Goal: Transaction & Acquisition: Obtain resource

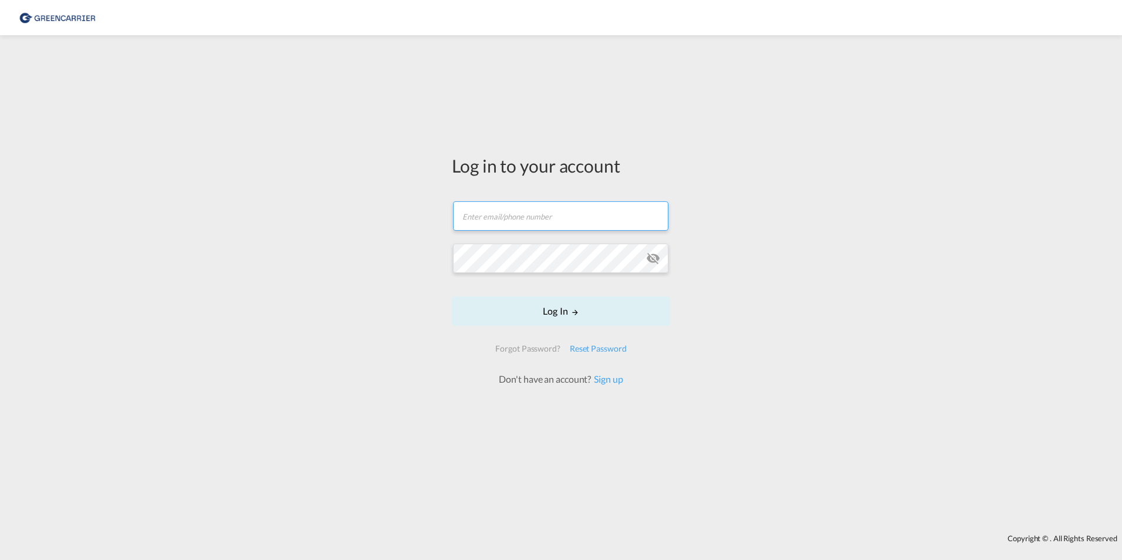
type input "[PERSON_NAME][EMAIL_ADDRESS][PERSON_NAME][DOMAIN_NAME]"
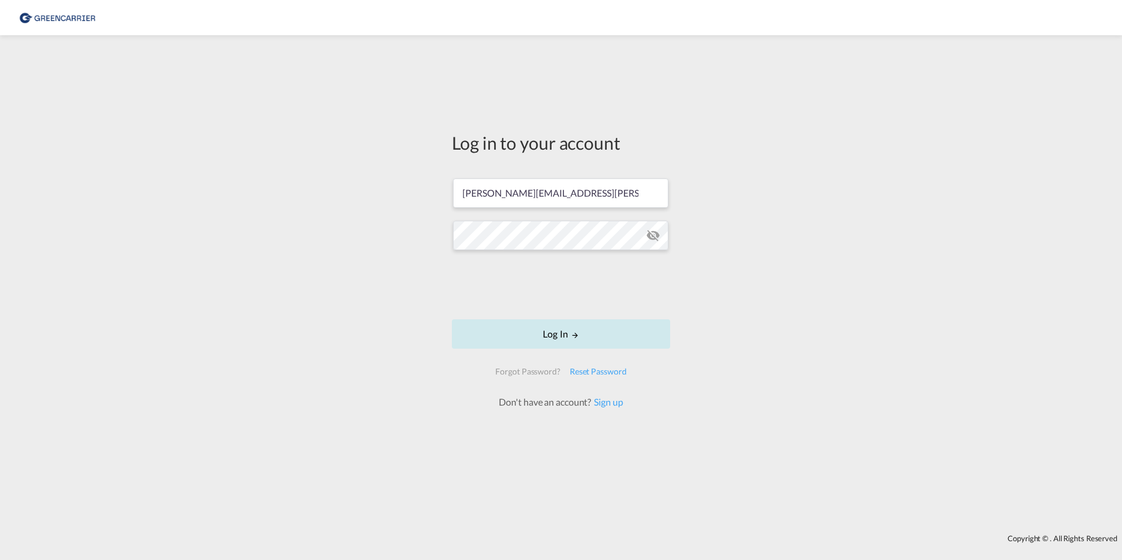
click at [560, 334] on button "Log In" at bounding box center [561, 333] width 218 height 29
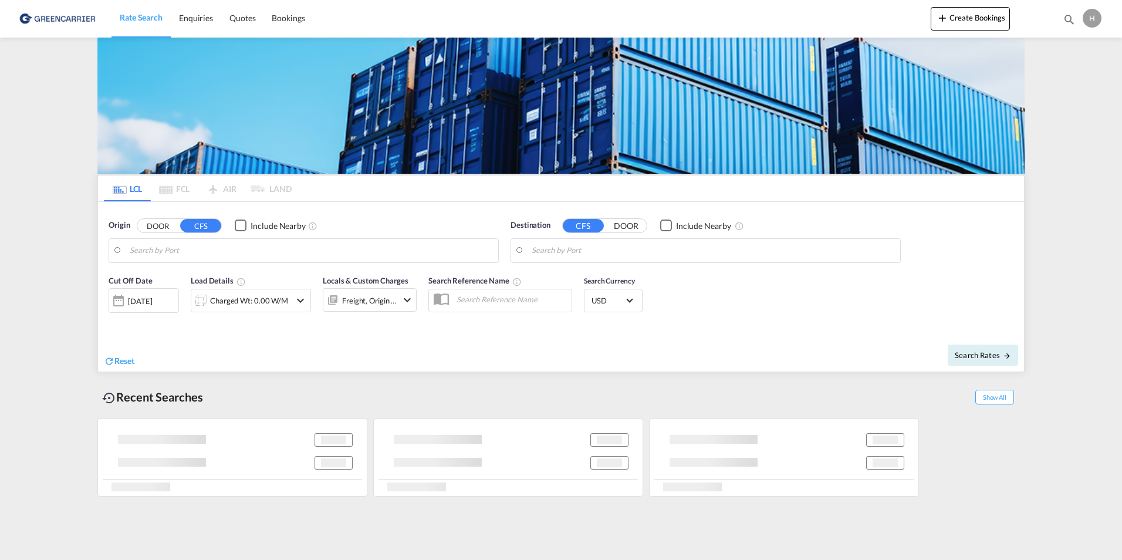
type input "[GEOGRAPHIC_DATA], NOOSL"
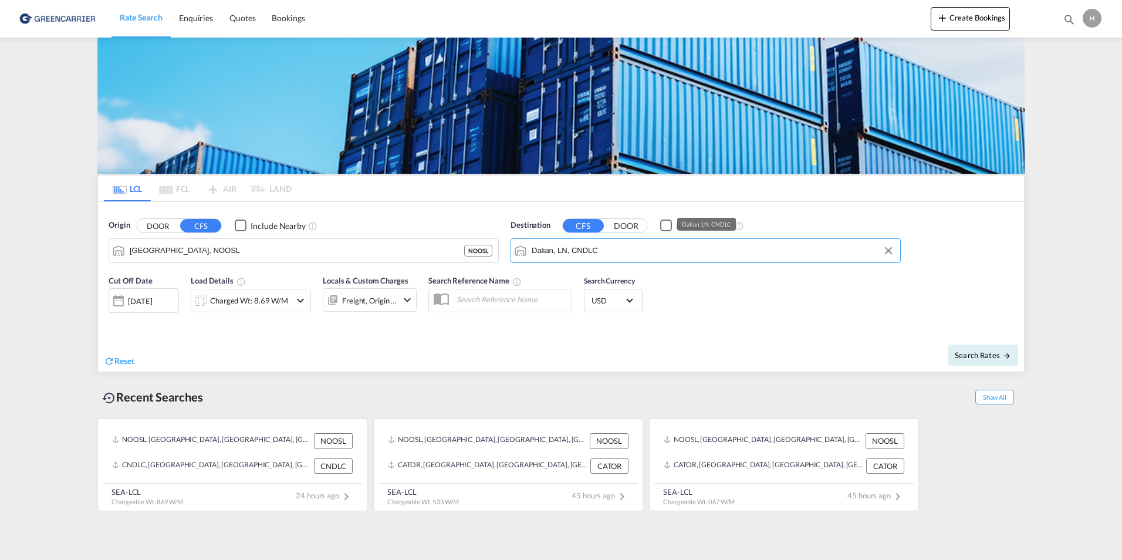
click at [561, 249] on input "Dalian, LN, CNDLC" at bounding box center [712, 251] width 363 height 18
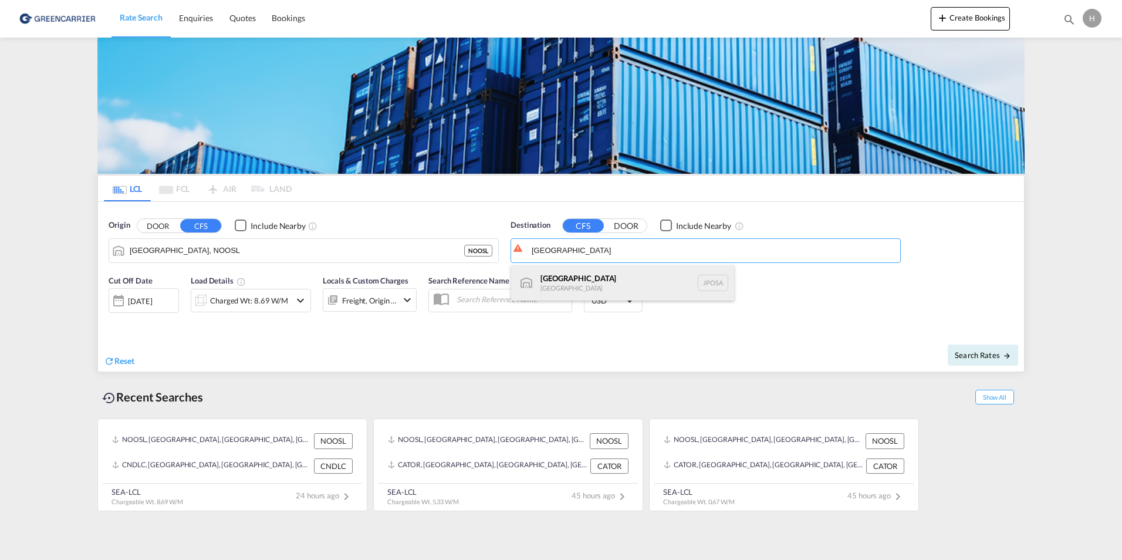
click at [569, 282] on div "Osaka [GEOGRAPHIC_DATA] JPOSA" at bounding box center [622, 282] width 223 height 35
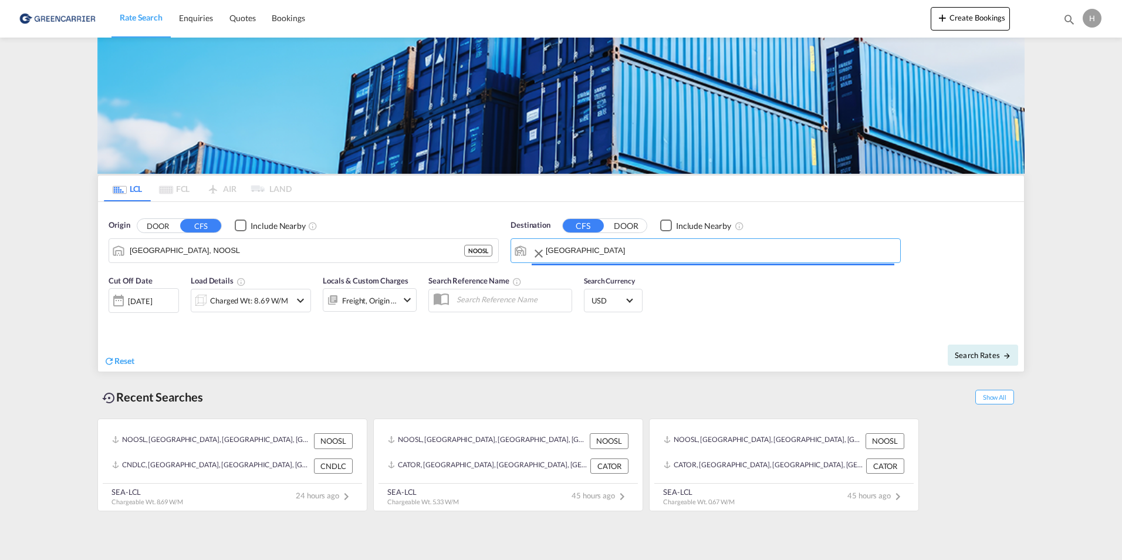
type input "[GEOGRAPHIC_DATA], [GEOGRAPHIC_DATA]"
click at [223, 301] on div "Charged Wt: 8.69 W/M" at bounding box center [249, 300] width 78 height 16
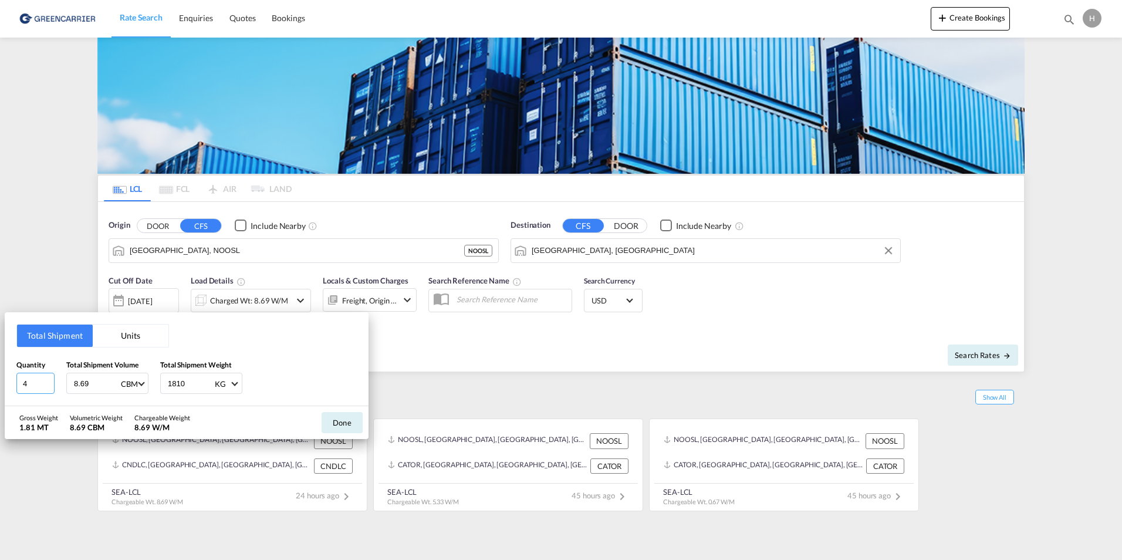
click at [32, 381] on input "4" at bounding box center [35, 382] width 38 height 21
type input "2"
type input "0.57"
type input "430"
click at [345, 427] on button "Done" at bounding box center [341, 422] width 41 height 21
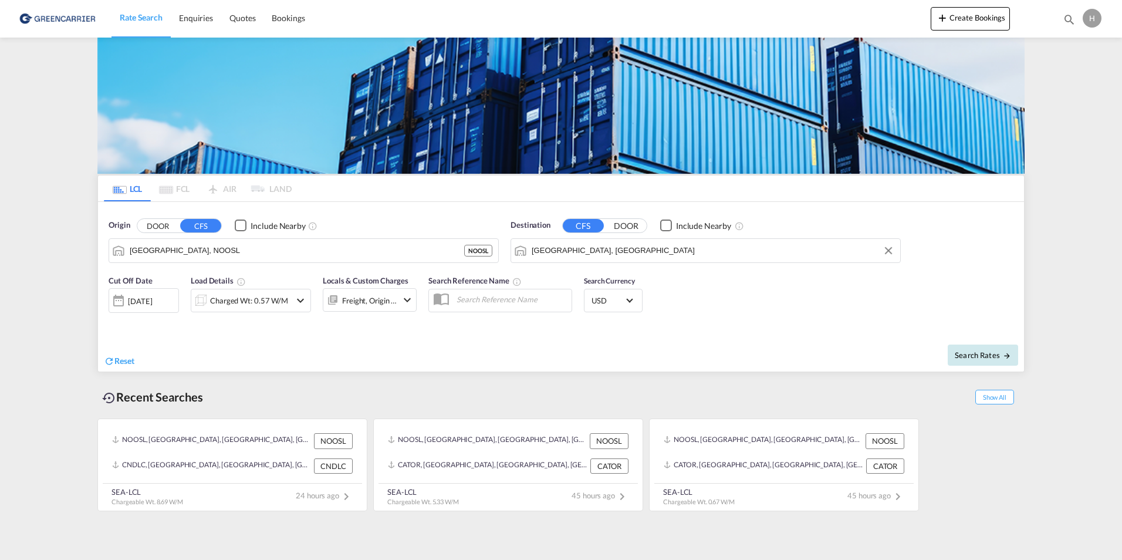
click at [988, 354] on span "Search Rates" at bounding box center [982, 354] width 56 height 9
type input "NOOSL to JPOSA / [DATE]"
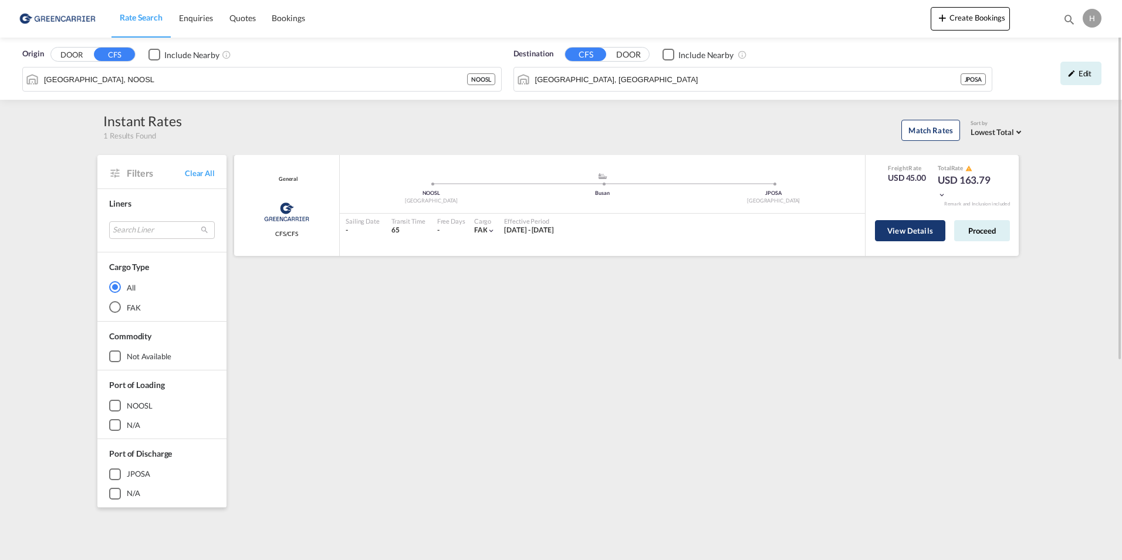
click at [916, 230] on button "View Details" at bounding box center [910, 230] width 70 height 21
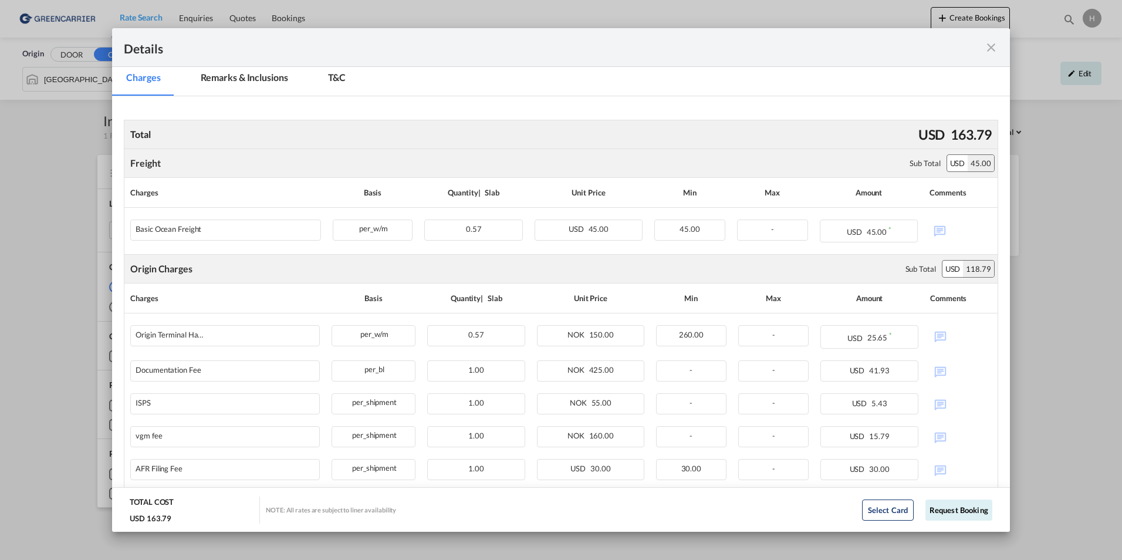
scroll to position [181, 0]
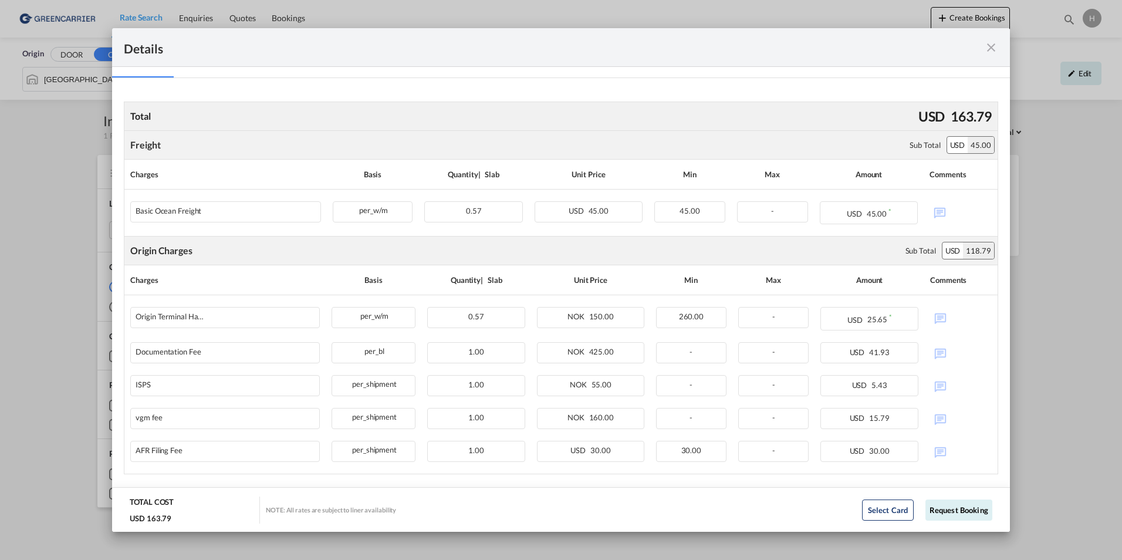
click at [990, 52] on md-icon "icon-close fg-AAA8AD m-0 cursor" at bounding box center [991, 47] width 14 height 14
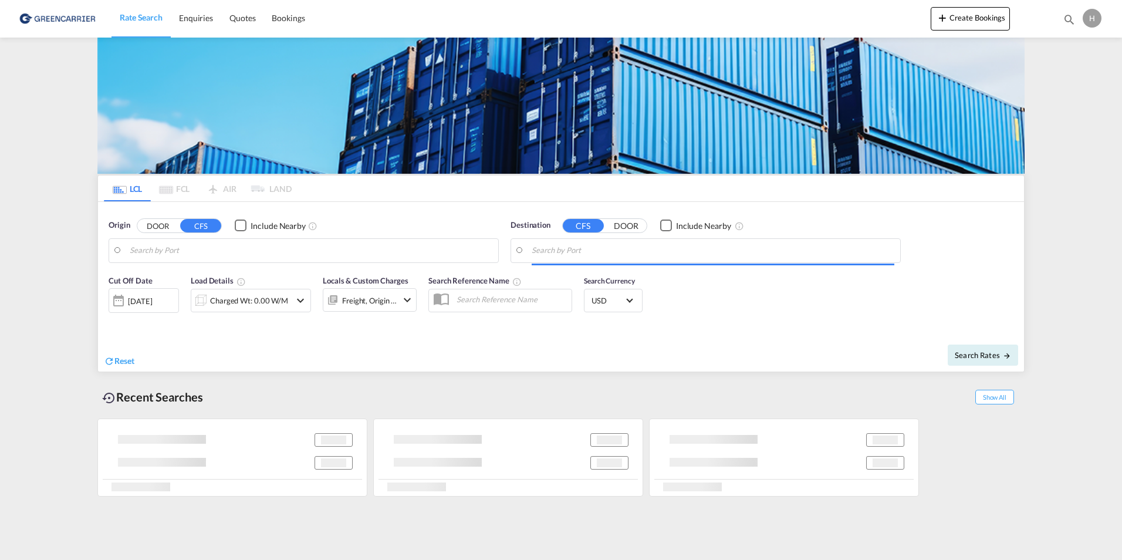
type input "[GEOGRAPHIC_DATA], NOOSL"
type input "[GEOGRAPHIC_DATA], [GEOGRAPHIC_DATA]"
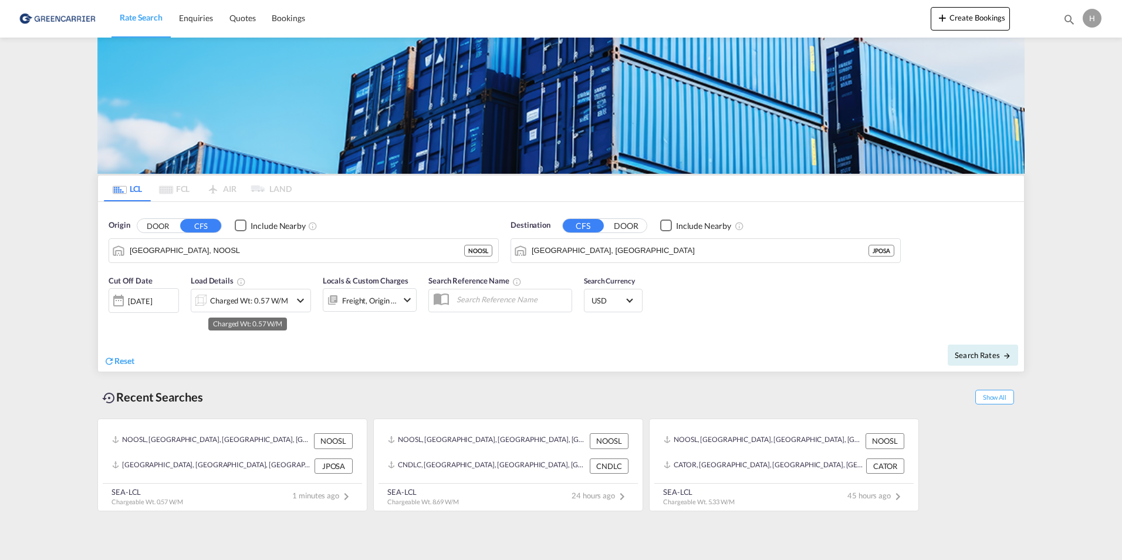
click at [243, 302] on div "Charged Wt: 0.57 W/M" at bounding box center [249, 300] width 78 height 16
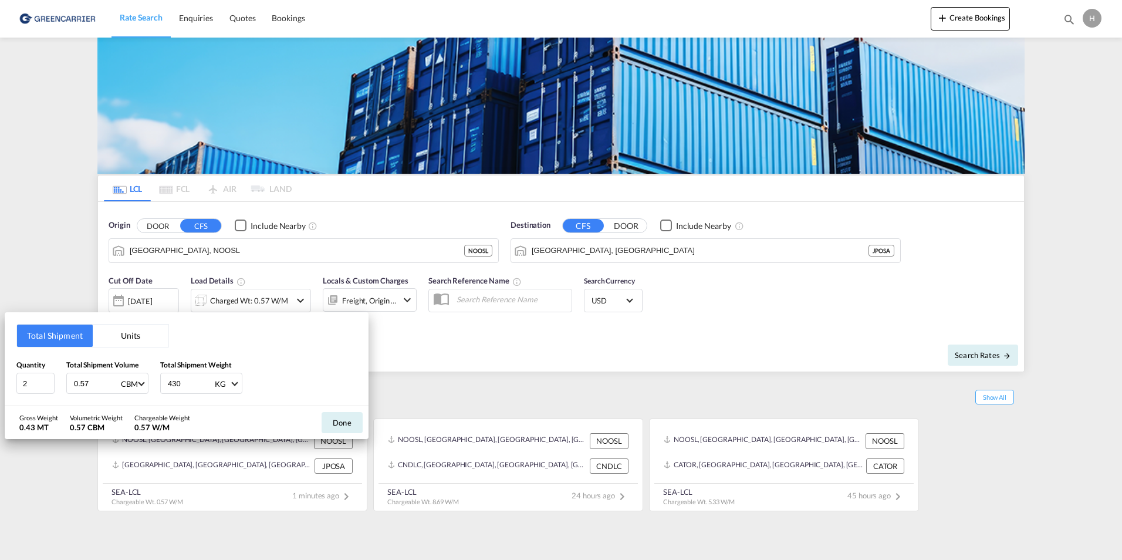
click at [94, 381] on input "0.57" at bounding box center [96, 383] width 47 height 20
type input "0.76"
click at [191, 388] on input "430" at bounding box center [190, 383] width 47 height 20
type input "4"
type input "820"
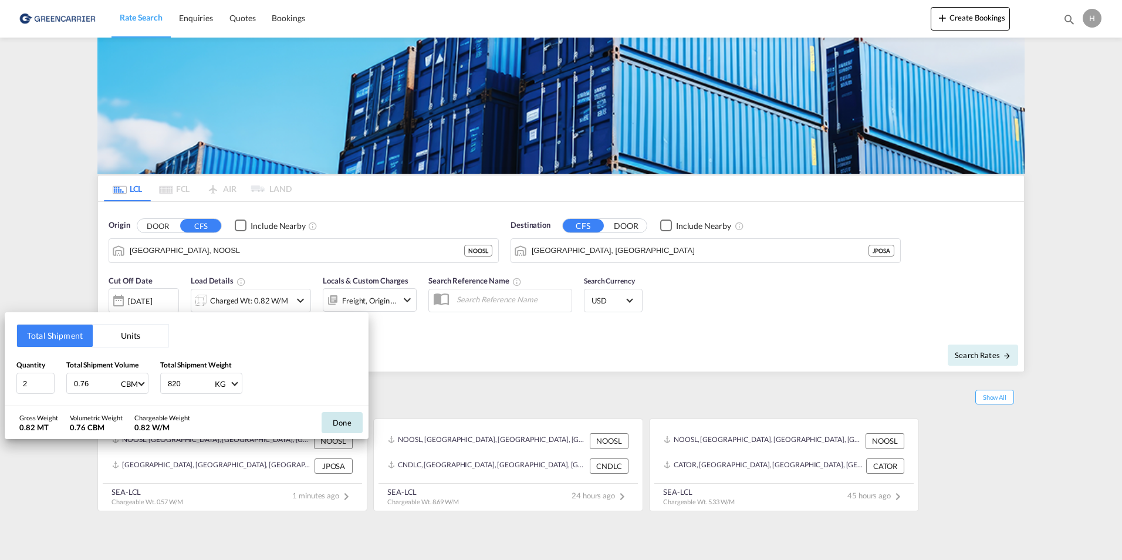
click at [330, 422] on button "Done" at bounding box center [341, 422] width 41 height 21
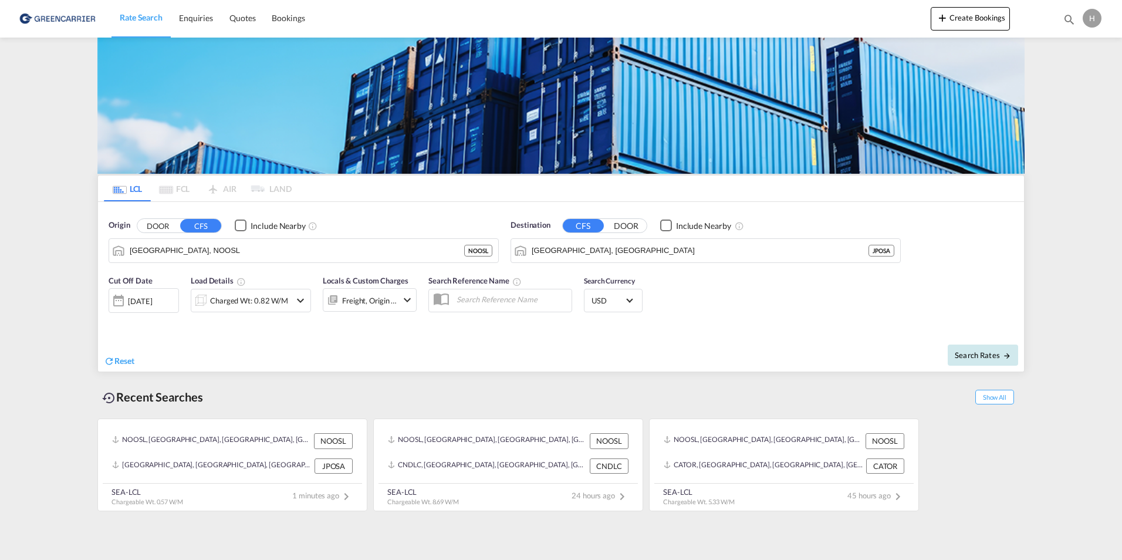
click at [984, 354] on span "Search Rates" at bounding box center [982, 354] width 56 height 9
type input "NOOSL to JPOSA / [DATE]"
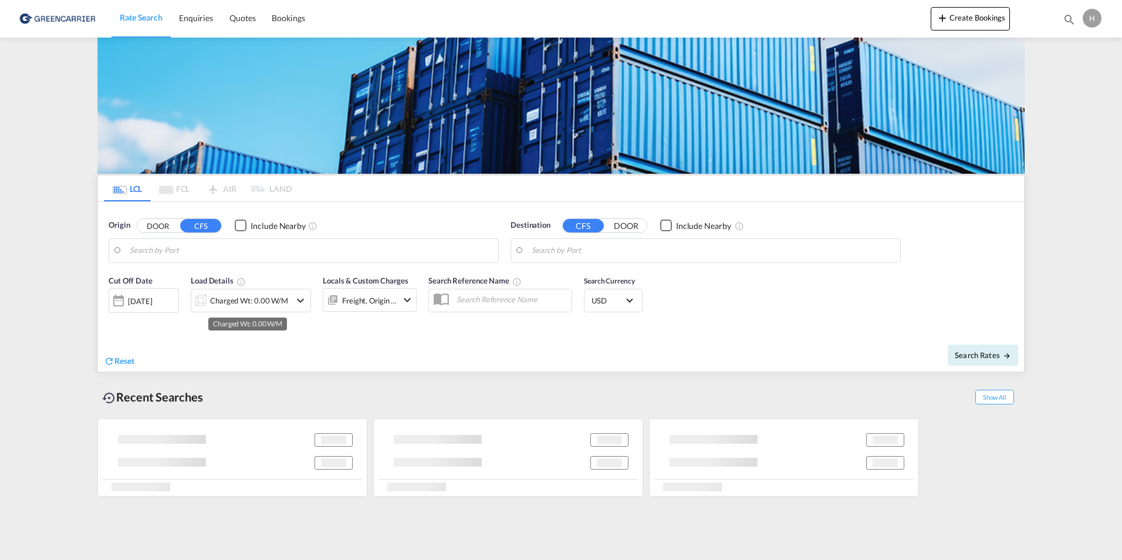
type input "[GEOGRAPHIC_DATA], NOOSL"
type input "[GEOGRAPHIC_DATA], [GEOGRAPHIC_DATA]"
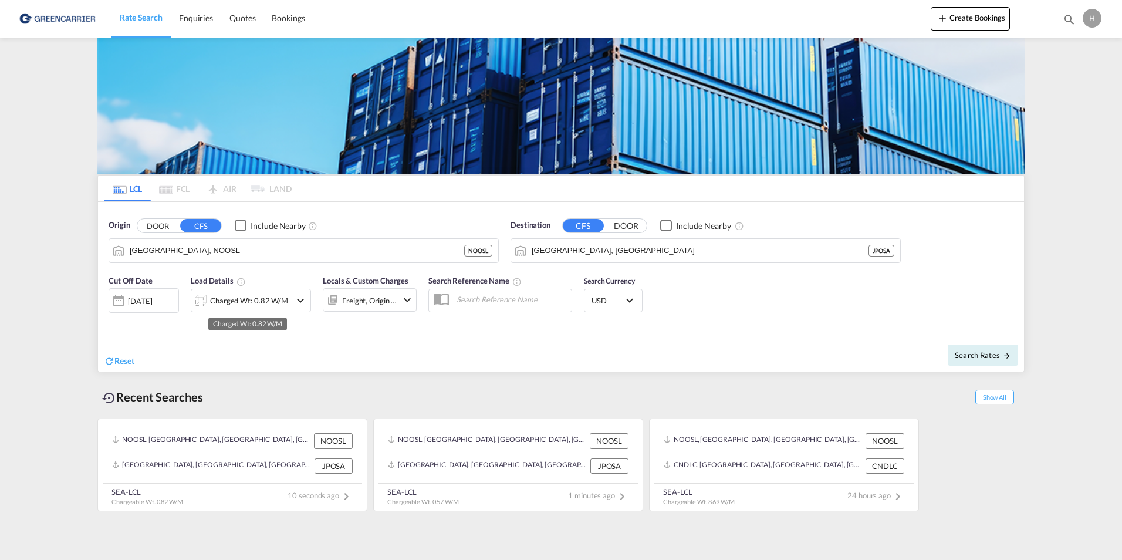
click at [262, 302] on div "Charged Wt: 0.82 W/M" at bounding box center [249, 300] width 78 height 16
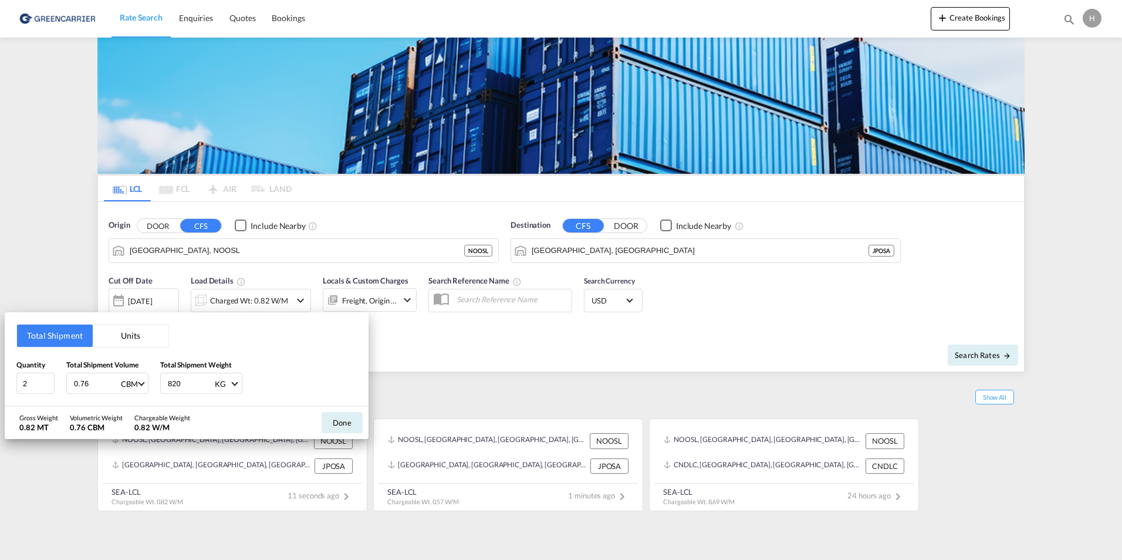
click at [91, 382] on input "0.76" at bounding box center [96, 383] width 47 height 20
type input "0"
type input "1.02"
type input "1600"
click at [338, 420] on button "Done" at bounding box center [341, 422] width 41 height 21
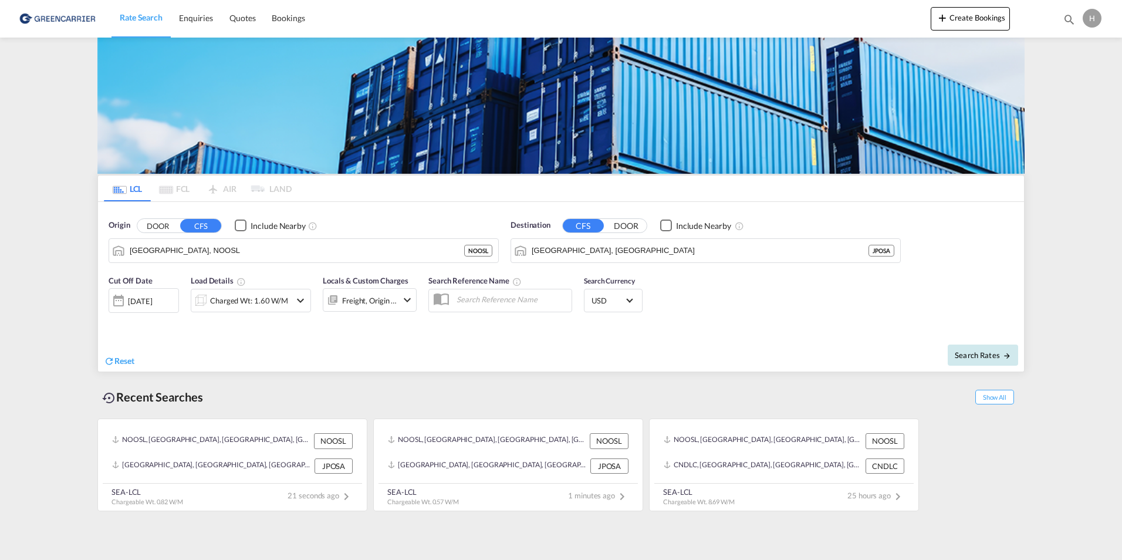
click at [985, 354] on span "Search Rates" at bounding box center [982, 354] width 56 height 9
type input "NOOSL to JPOSA / [DATE]"
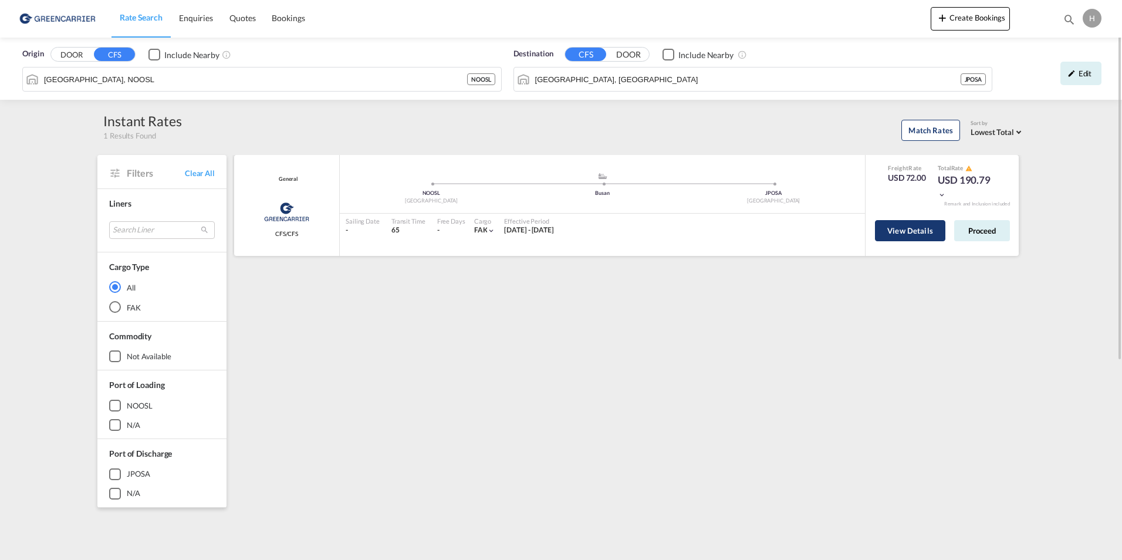
click at [922, 231] on button "View Details" at bounding box center [910, 230] width 70 height 21
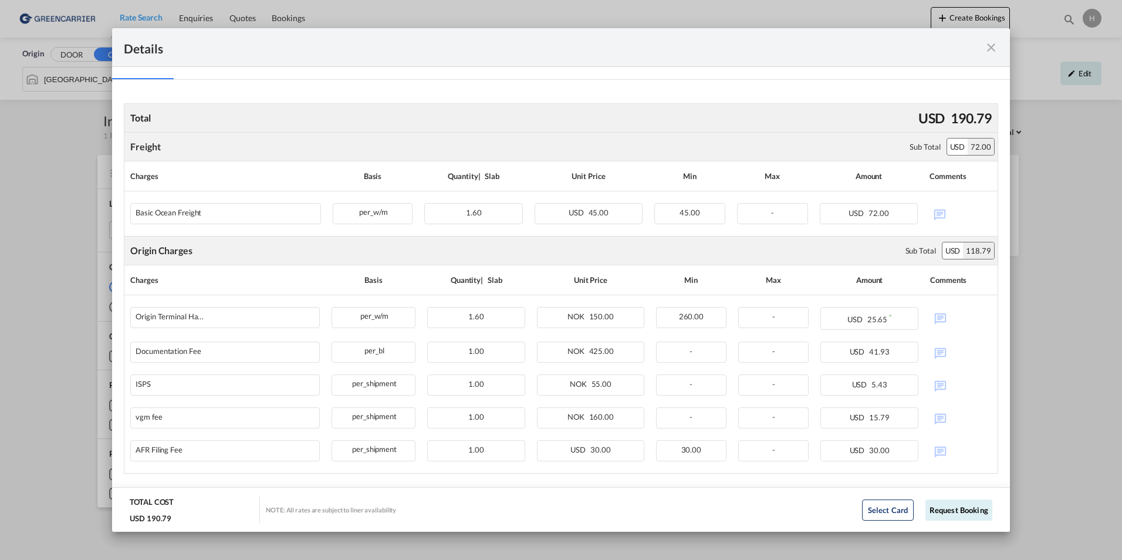
scroll to position [194, 0]
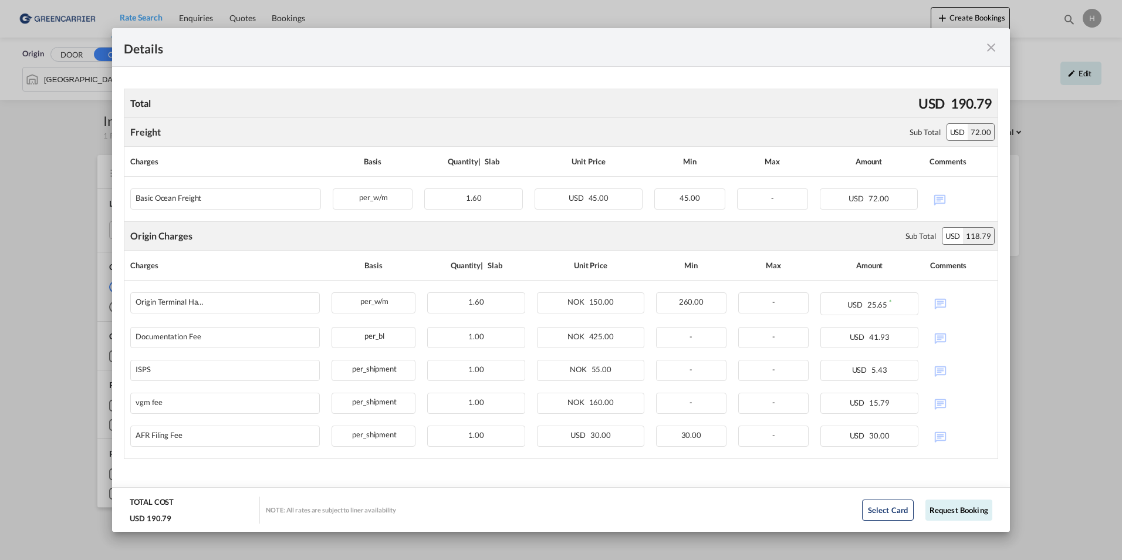
click at [987, 50] on md-icon "icon-close fg-AAA8AD m-0 cursor" at bounding box center [991, 47] width 14 height 14
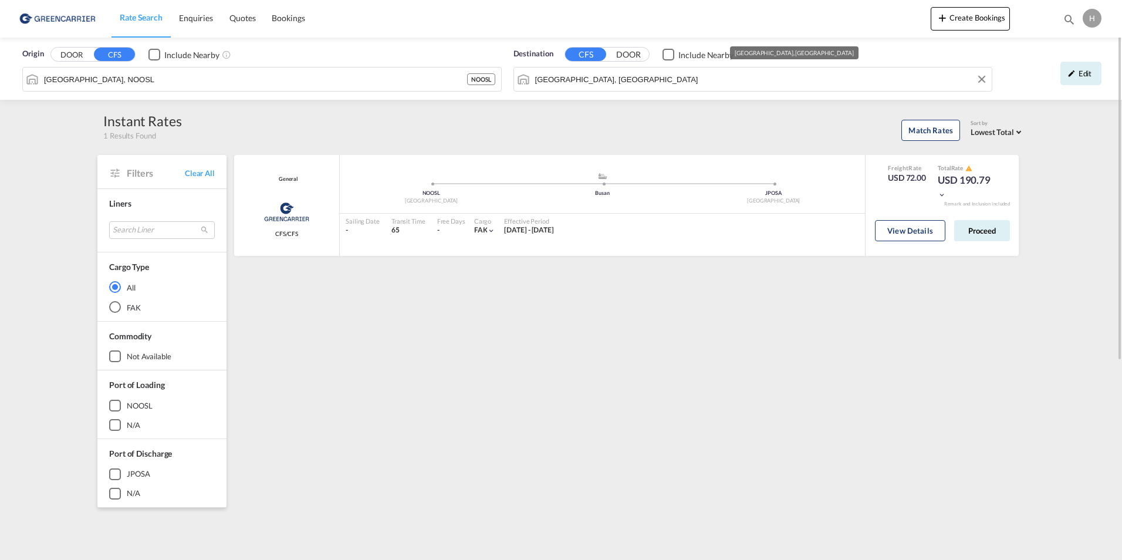
click at [613, 83] on input "[GEOGRAPHIC_DATA], [GEOGRAPHIC_DATA]" at bounding box center [760, 79] width 451 height 18
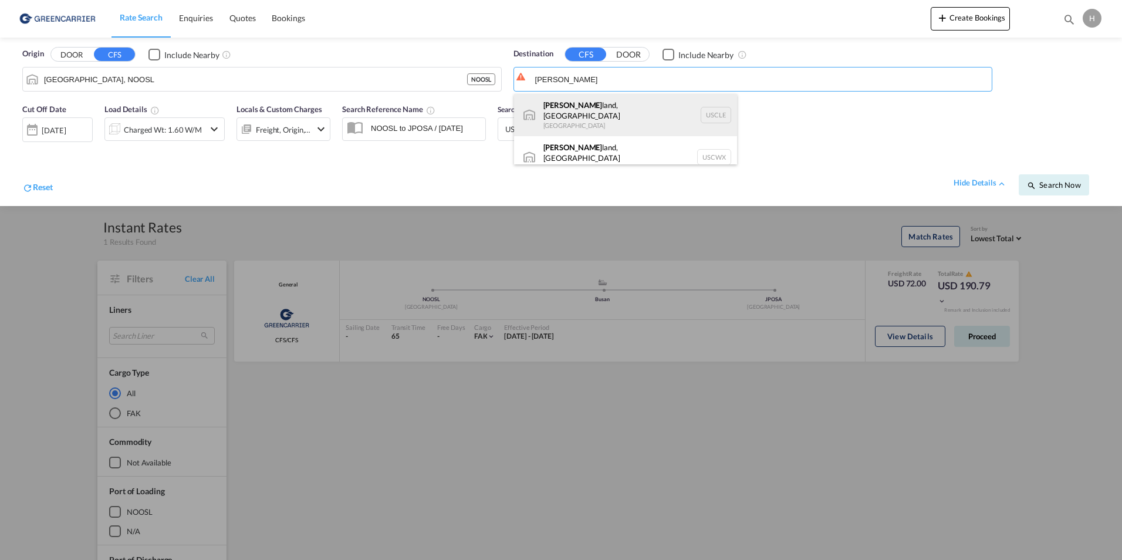
click at [575, 113] on div "[PERSON_NAME][GEOGRAPHIC_DATA], [GEOGRAPHIC_DATA] [GEOGRAPHIC_DATA] USCLE" at bounding box center [625, 115] width 223 height 42
type input "[GEOGRAPHIC_DATA], [GEOGRAPHIC_DATA], USCLE"
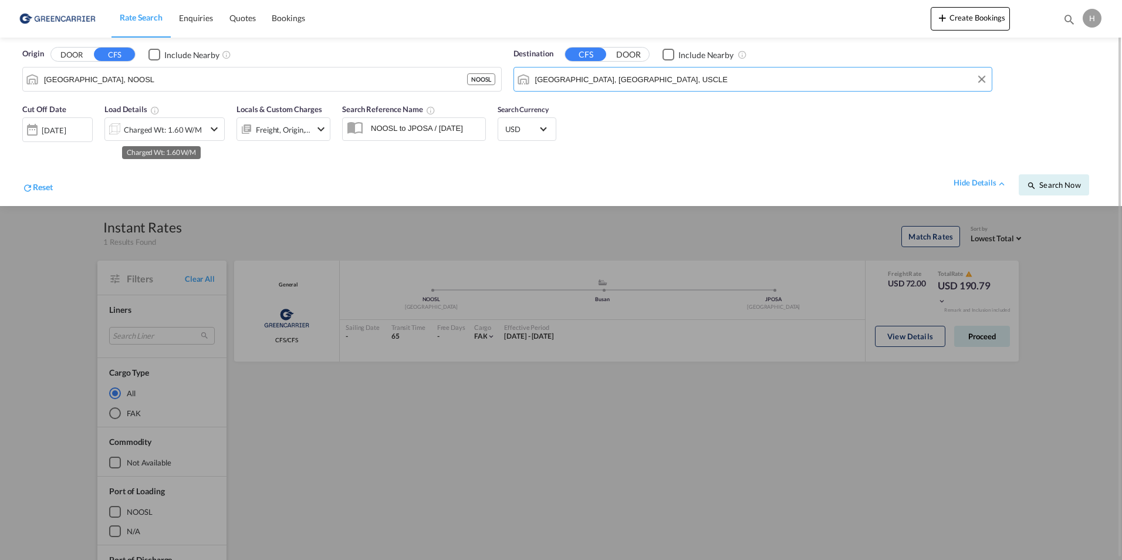
click at [138, 127] on div "Charged Wt: 1.60 W/M" at bounding box center [163, 129] width 78 height 16
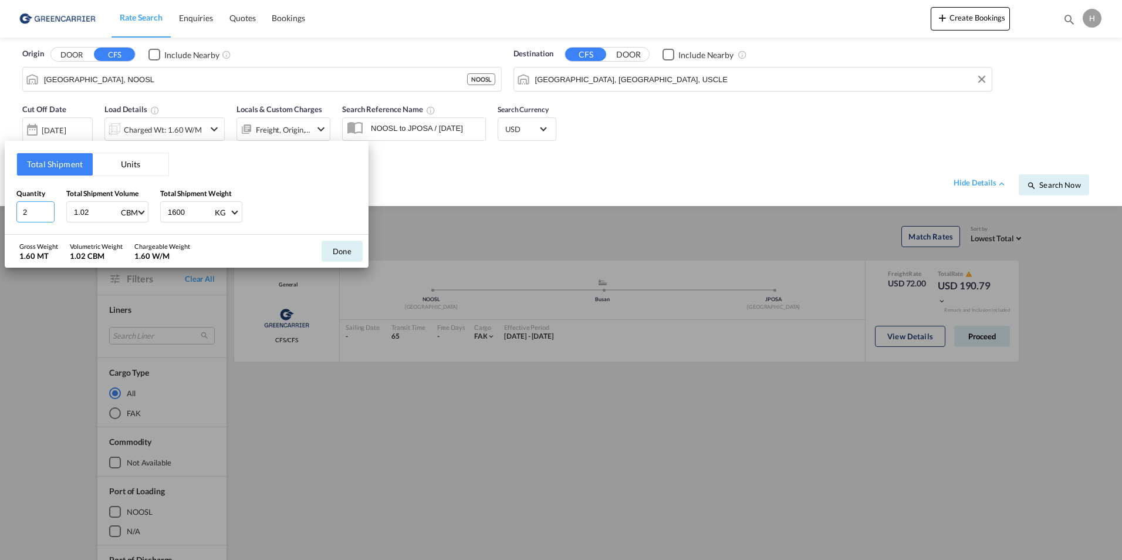
click at [33, 205] on input "2" at bounding box center [35, 211] width 38 height 21
type input "1"
click at [109, 211] on input "1.02" at bounding box center [96, 212] width 47 height 20
type input "1"
type input "0.14"
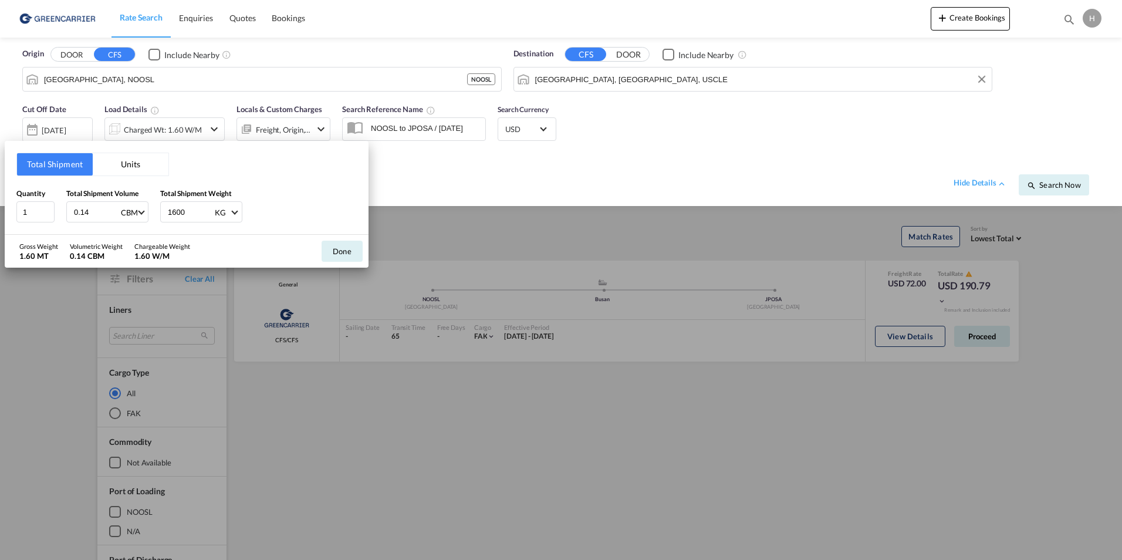
click at [194, 206] on input "1600" at bounding box center [190, 212] width 47 height 20
type input "1"
type input "42"
click at [345, 250] on button "Done" at bounding box center [341, 251] width 41 height 21
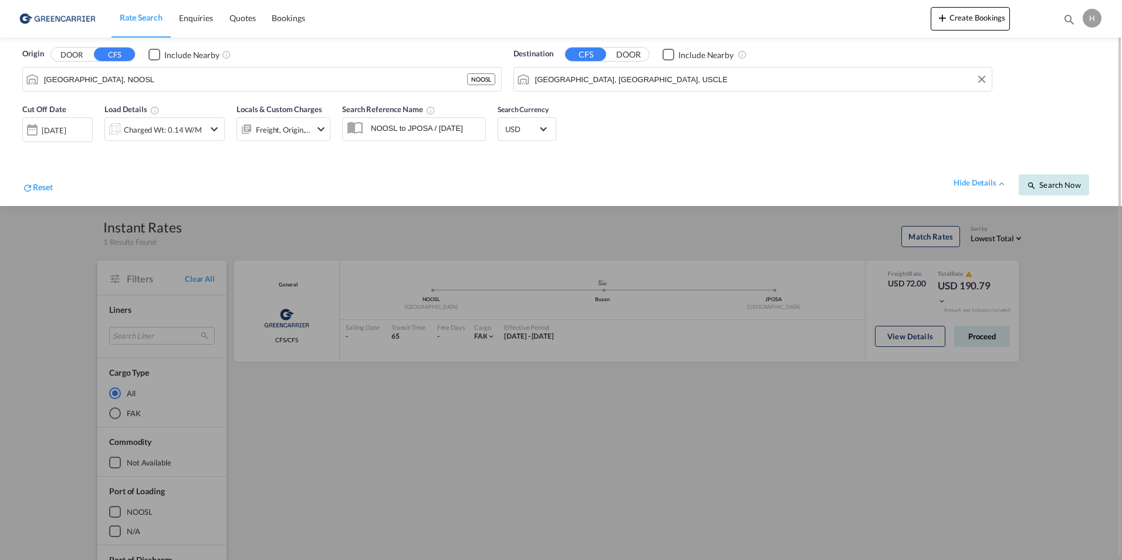
click at [1063, 186] on span "Search Now" at bounding box center [1053, 184] width 53 height 9
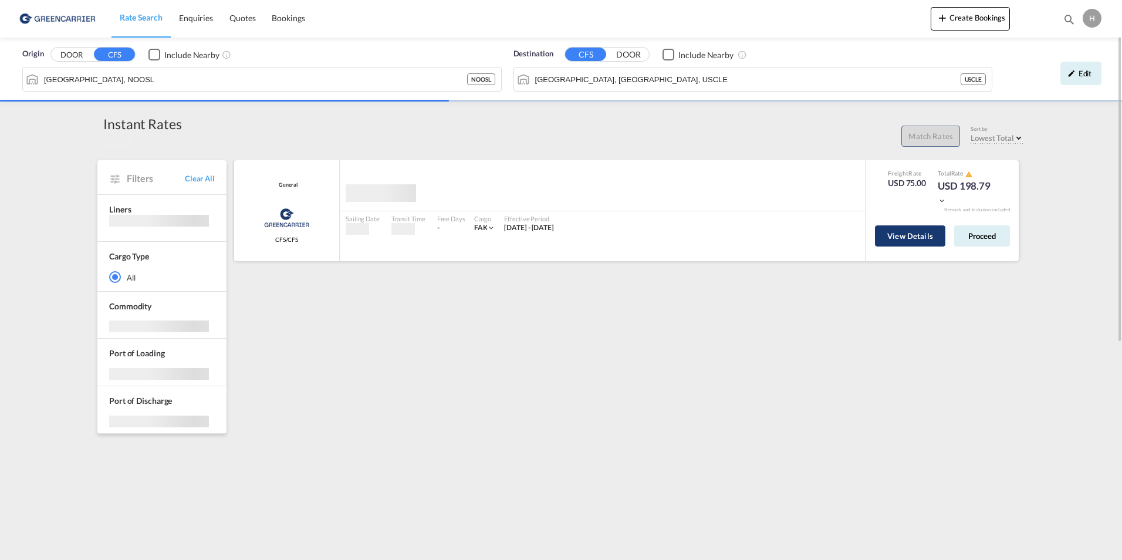
click at [930, 239] on body "Rate Search Enquiries Quotes Bookings Rate Search Enquiries" at bounding box center [561, 280] width 1122 height 560
